Goal: Transaction & Acquisition: Download file/media

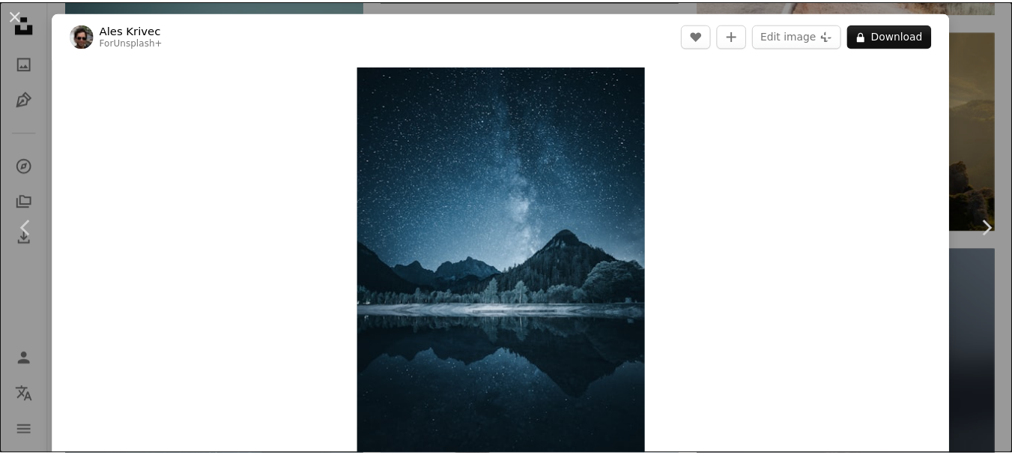
scroll to position [10352, 0]
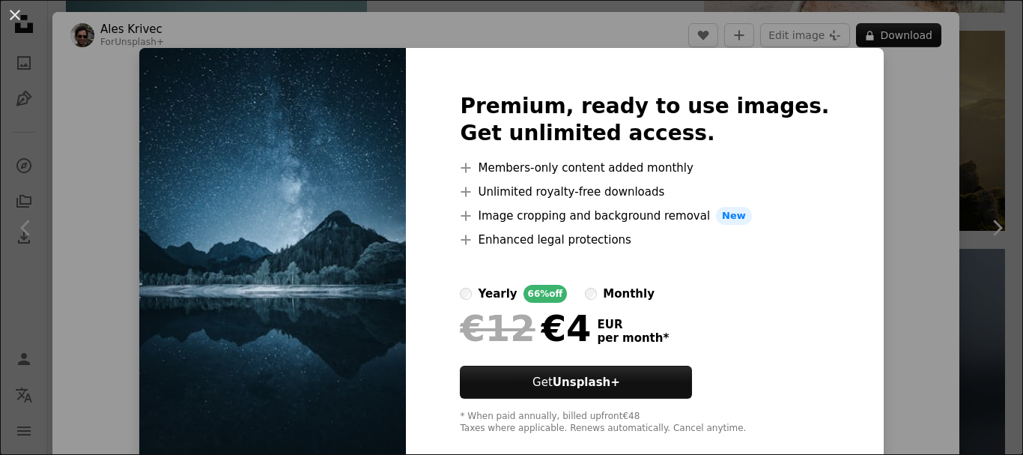
click at [858, 139] on div "An X shape Premium, ready to use images. Get unlimited access. A plus sign Memb…" at bounding box center [511, 227] width 1023 height 455
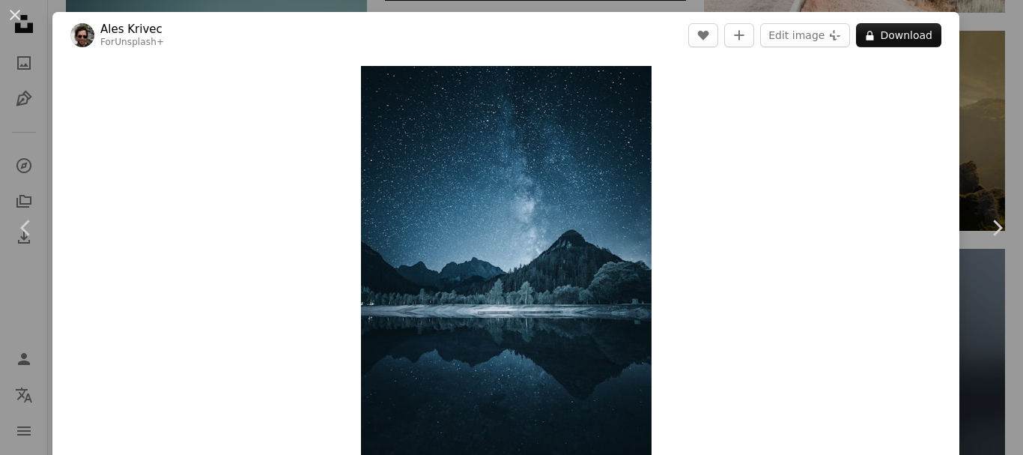
click at [977, 95] on div "An X shape Chevron left Chevron right Ales Krivec For Unsplash+ A heart A plus …" at bounding box center [511, 227] width 1023 height 455
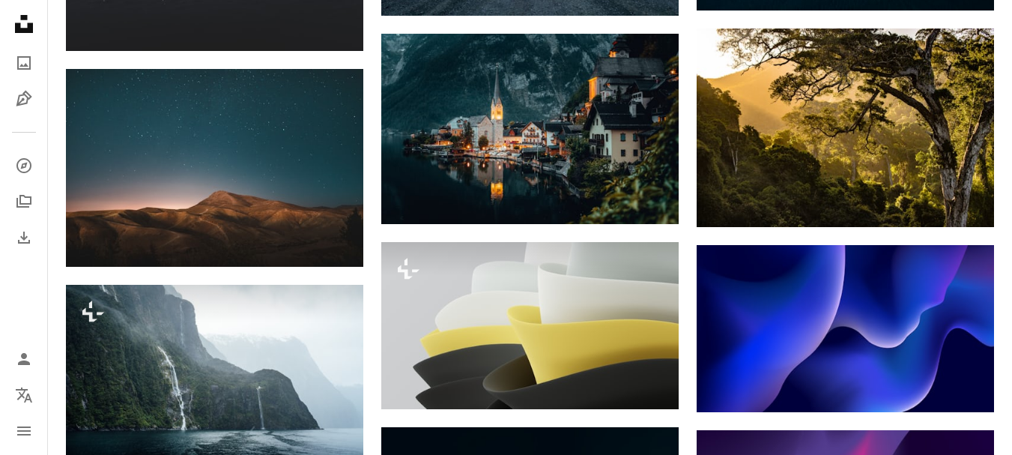
scroll to position [12300, 0]
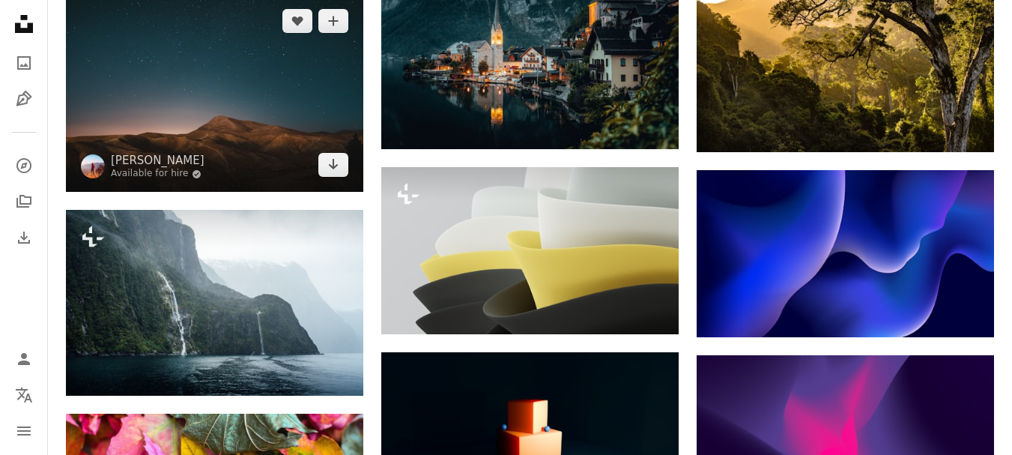
click at [195, 64] on img at bounding box center [214, 93] width 297 height 198
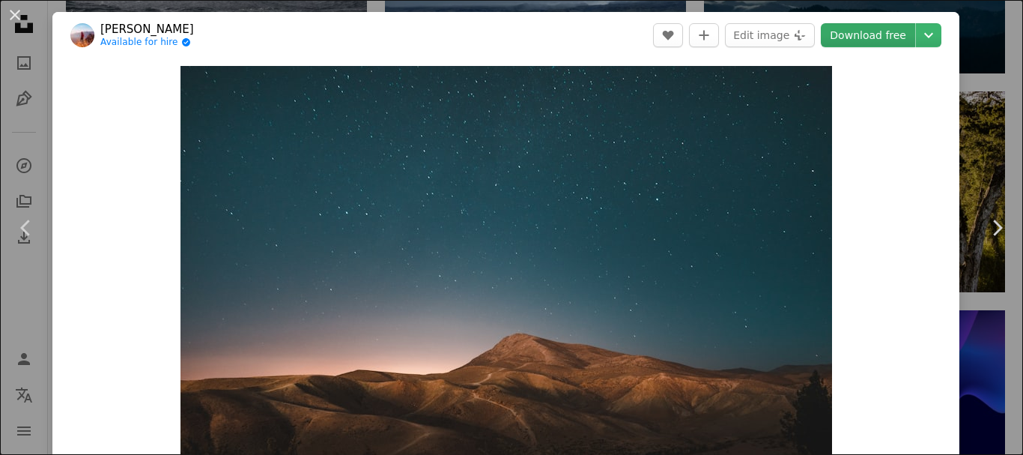
click at [856, 35] on link "Download free" at bounding box center [868, 35] width 94 height 24
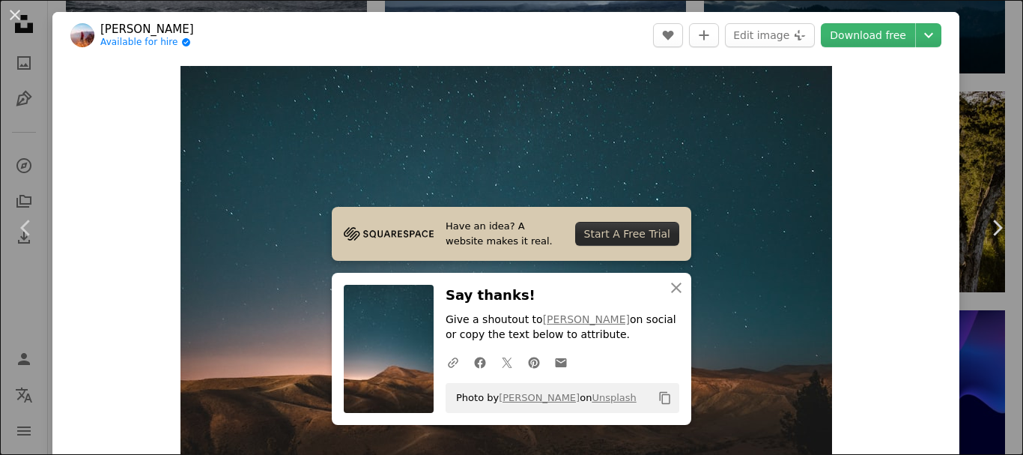
click at [979, 90] on div "An X shape Chevron left Chevron right [PERSON_NAME] Available for hire A checkm…" at bounding box center [511, 227] width 1023 height 455
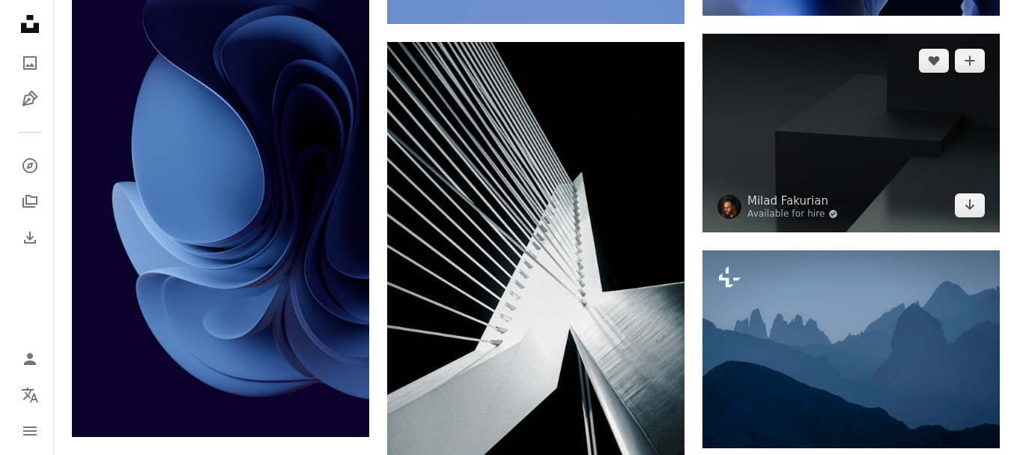
scroll to position [12974, 0]
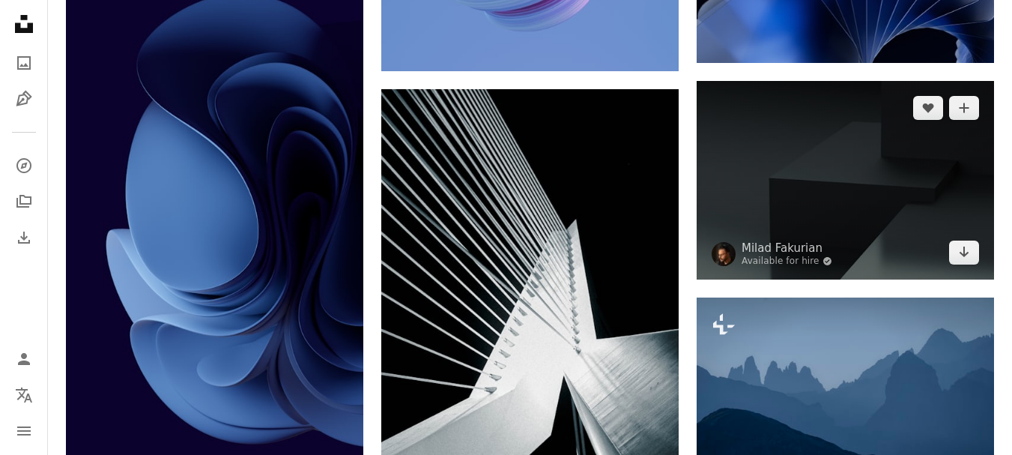
click at [838, 163] on img at bounding box center [845, 180] width 297 height 198
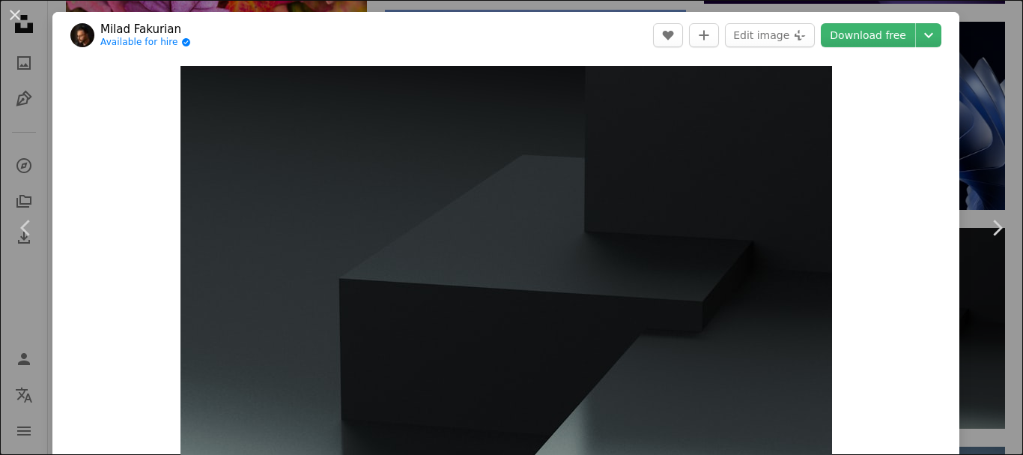
click at [927, 138] on div "Zoom in" at bounding box center [505, 282] width 907 height 449
click at [867, 31] on link "Download free" at bounding box center [868, 35] width 94 height 24
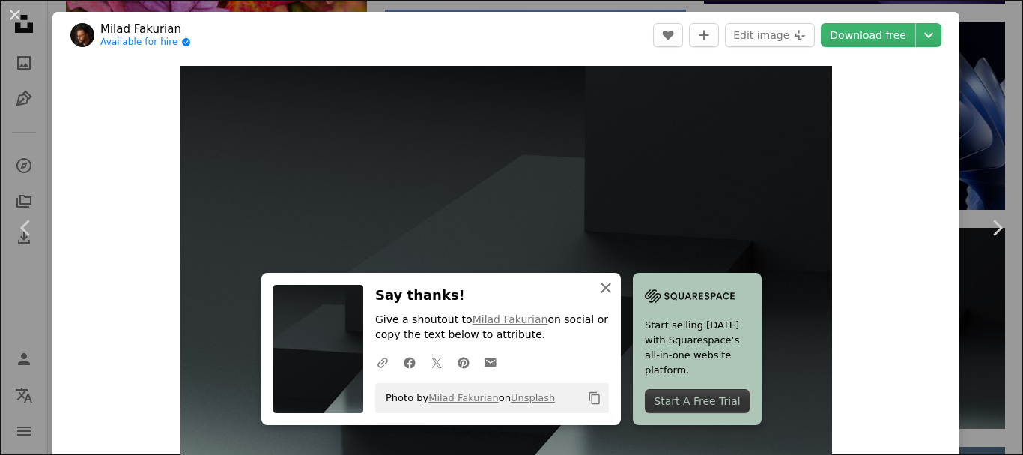
click at [597, 295] on icon "An X shape" at bounding box center [606, 288] width 18 height 18
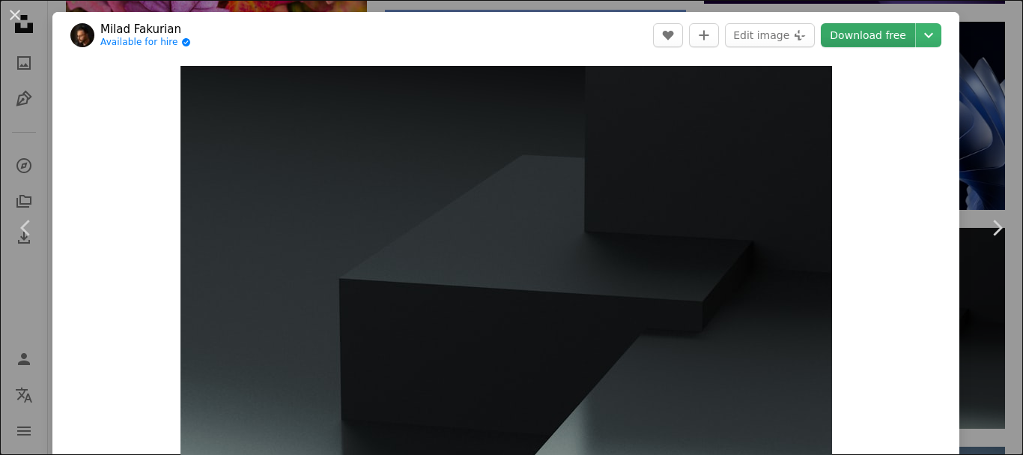
click at [897, 32] on link "Download free" at bounding box center [868, 35] width 94 height 24
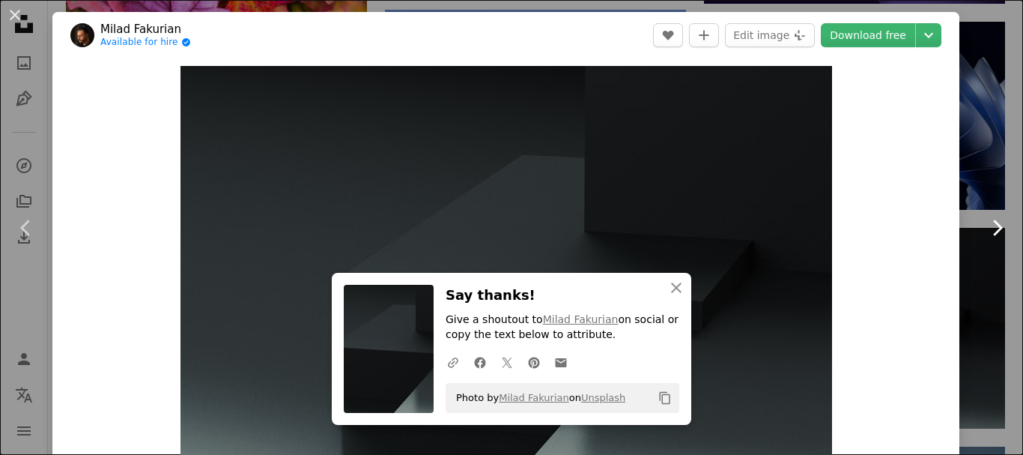
click at [984, 197] on link "Chevron right" at bounding box center [997, 228] width 52 height 144
click at [966, 72] on div "An X shape Chevron left Chevron right Milad Fakurian Available for hire A check…" at bounding box center [511, 227] width 1023 height 455
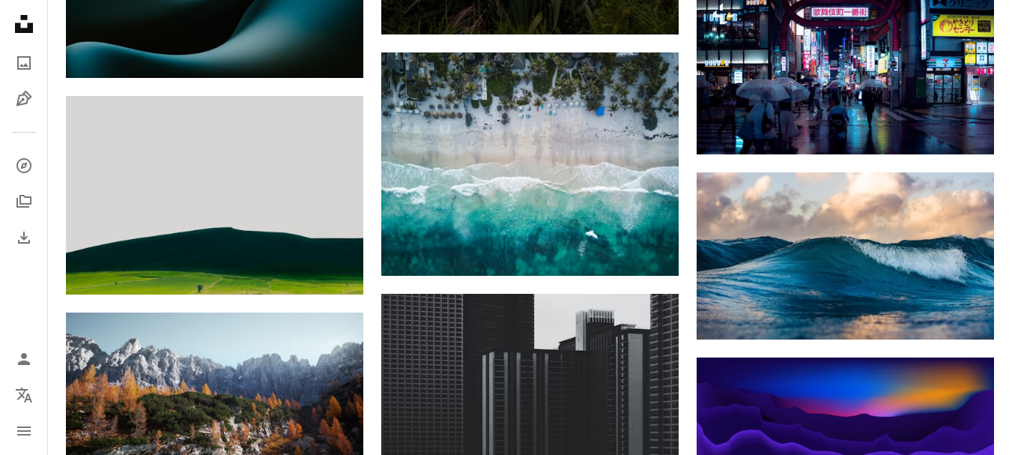
scroll to position [17019, 0]
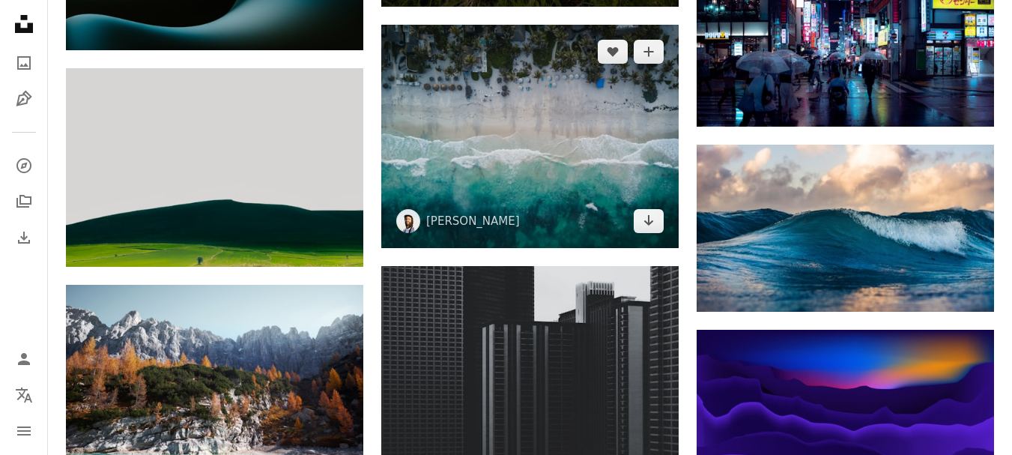
click at [564, 130] on img at bounding box center [529, 136] width 297 height 223
click at [500, 136] on img at bounding box center [529, 136] width 297 height 223
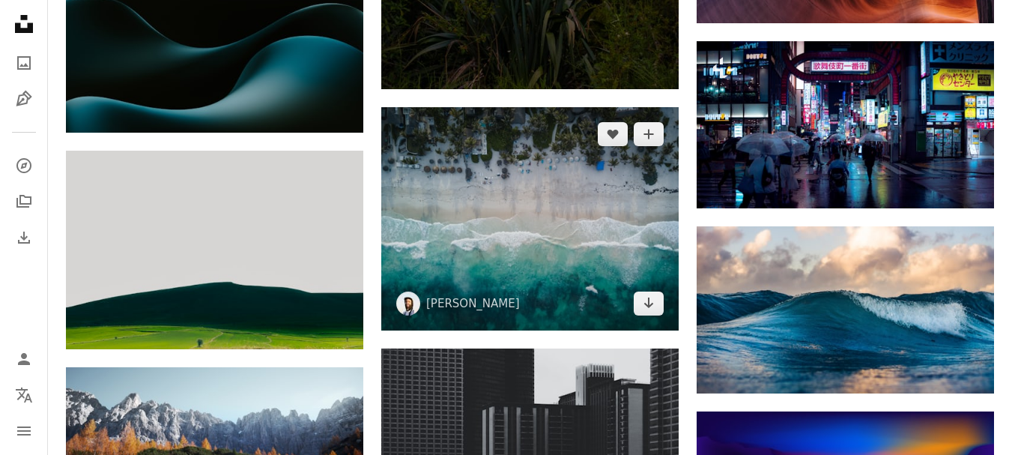
scroll to position [17019, 0]
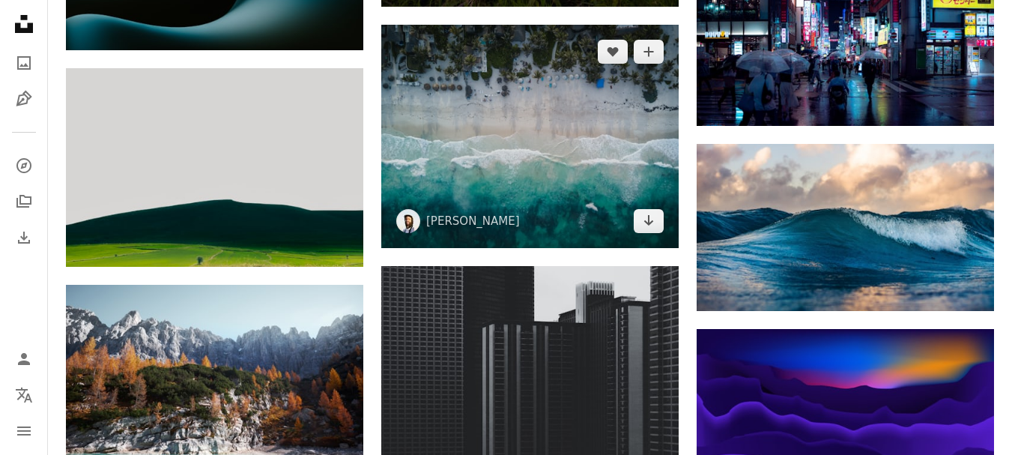
click at [461, 147] on img at bounding box center [529, 136] width 297 height 223
click at [476, 177] on img at bounding box center [529, 136] width 297 height 223
click at [488, 169] on img at bounding box center [529, 136] width 297 height 223
click at [645, 218] on icon "Arrow pointing down" at bounding box center [649, 220] width 12 height 18
